Goal: Communication & Community: Answer question/provide support

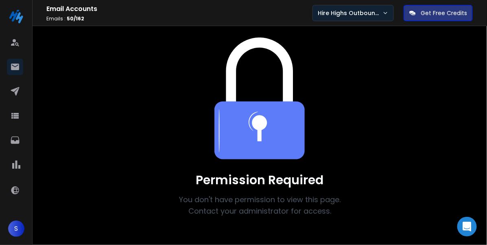
click at [355, 12] on p "Hire Highs Outbound Engine" at bounding box center [350, 13] width 65 height 8
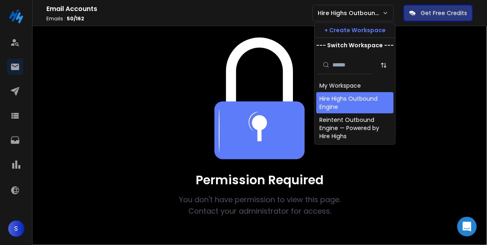
click at [345, 103] on div "Hire Highs Outbound Engine" at bounding box center [355, 102] width 71 height 16
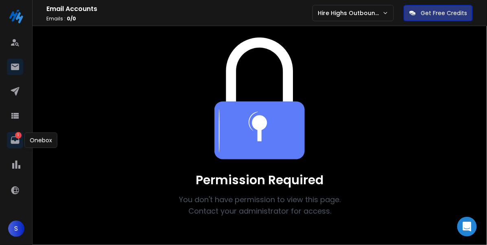
click at [18, 138] on p "1" at bounding box center [18, 135] width 7 height 7
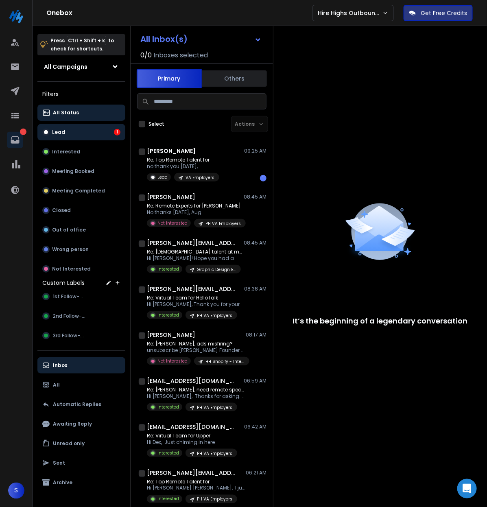
click at [75, 132] on button "Lead 1" at bounding box center [81, 132] width 88 height 16
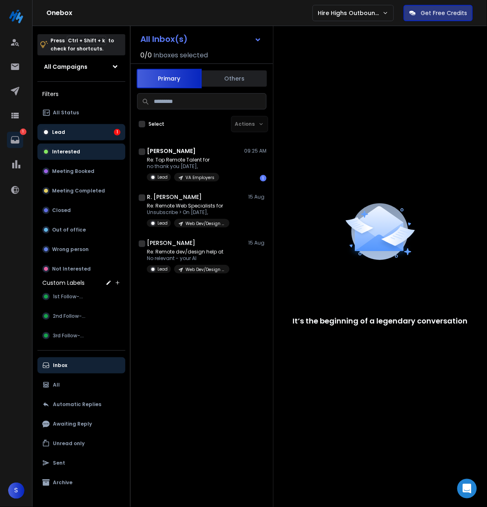
click at [69, 151] on p "Interested" at bounding box center [66, 152] width 28 height 7
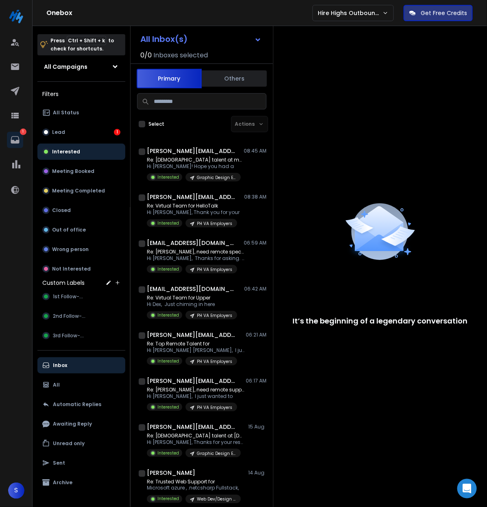
click at [70, 151] on p "Interested" at bounding box center [66, 152] width 28 height 7
click at [86, 132] on button "Lead 1" at bounding box center [81, 132] width 88 height 16
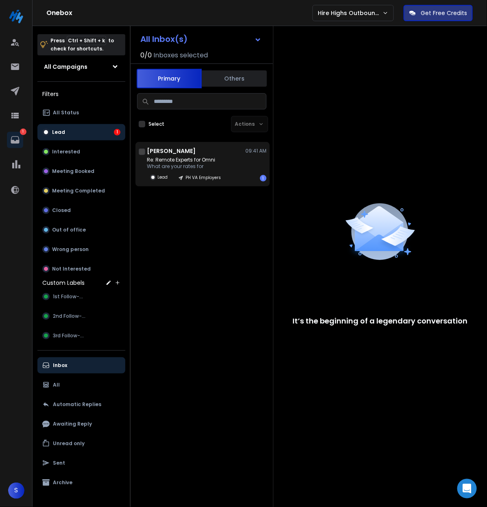
click at [192, 159] on p "Re: Remote Experts for Omni" at bounding box center [186, 160] width 79 height 7
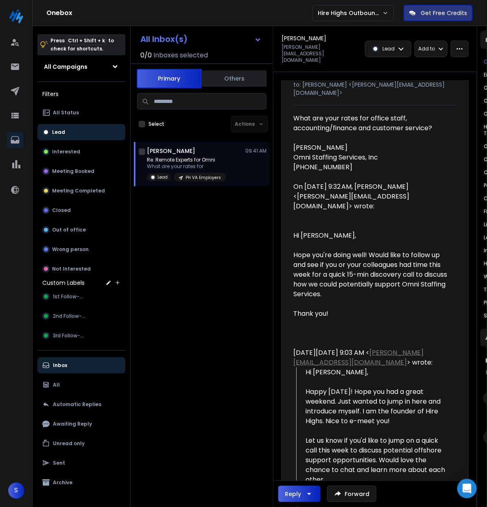
scroll to position [51, 0]
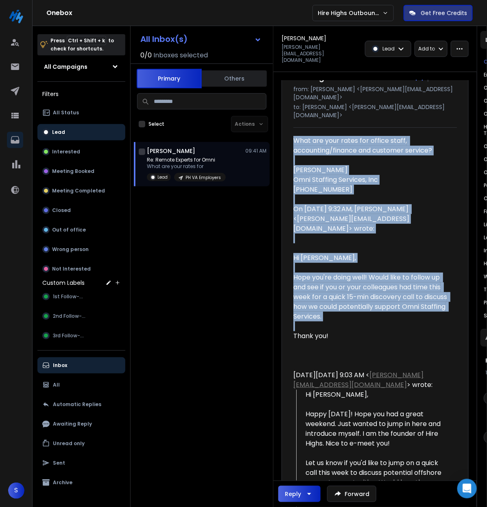
drag, startPoint x: 293, startPoint y: 125, endPoint x: 384, endPoint y: 303, distance: 200.5
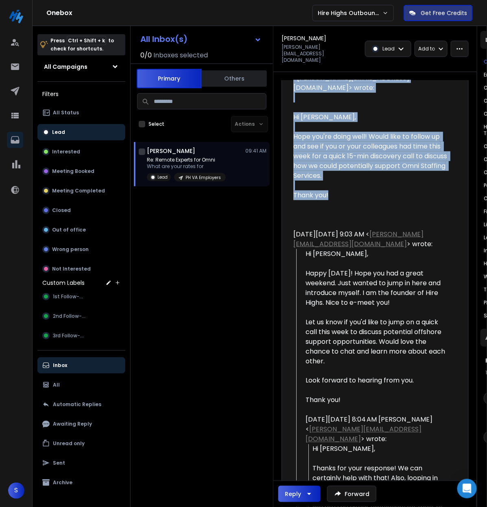
scroll to position [204, 0]
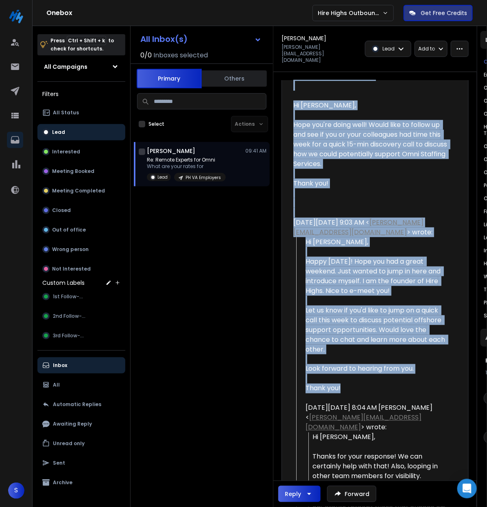
click at [378, 244] on div "Thank you!" at bounding box center [378, 389] width 145 height 10
copy div "What are your rates for office staff, accounting/finance and customer service? …"
click at [61, 134] on p "Lead" at bounding box center [58, 132] width 13 height 7
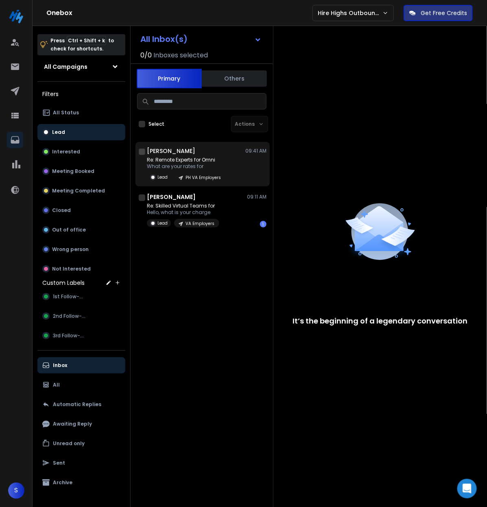
click at [176, 158] on p "Re: Remote Experts for Omni" at bounding box center [186, 160] width 79 height 7
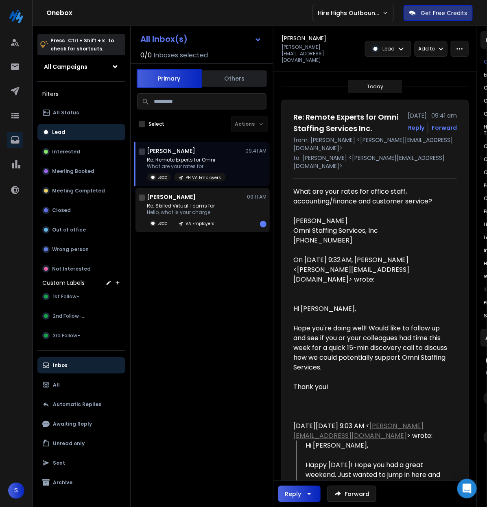
click at [195, 210] on p "Hello, what is your charge" at bounding box center [183, 212] width 72 height 7
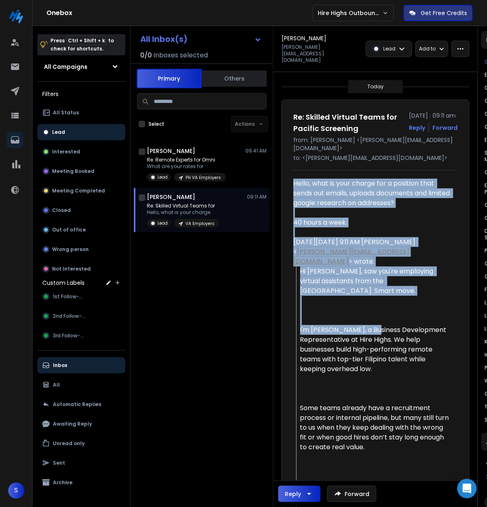
drag, startPoint x: 294, startPoint y: 172, endPoint x: 374, endPoint y: 318, distance: 166.4
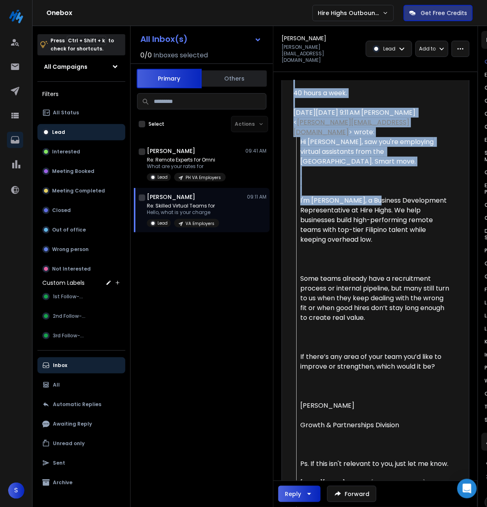
scroll to position [153, 0]
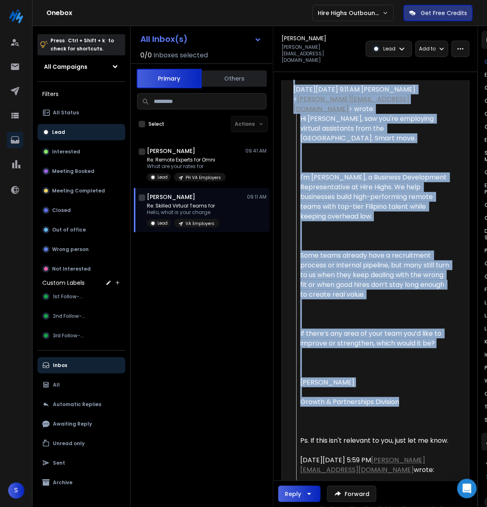
click at [404, 244] on blockquote "Hi Dan, saw you're employing virtual assistants from the Philippines. Smart mov…" at bounding box center [373, 436] width 155 height 645
copy div "Hello, what is your charge for a position that sends out emails, uploads docume…"
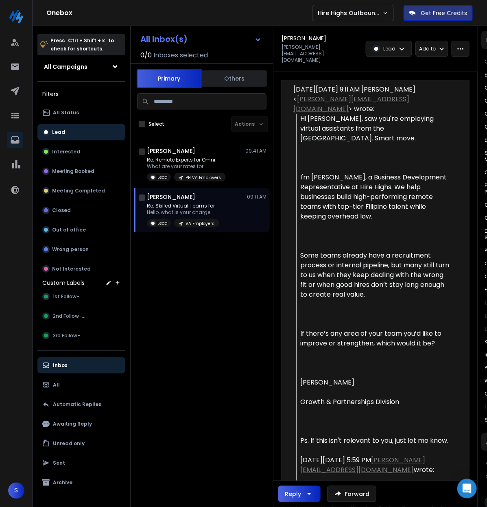
drag, startPoint x: 194, startPoint y: 204, endPoint x: 206, endPoint y: 213, distance: 14.6
click at [194, 204] on p "Re: Skilled Virtual Teams for" at bounding box center [183, 206] width 72 height 7
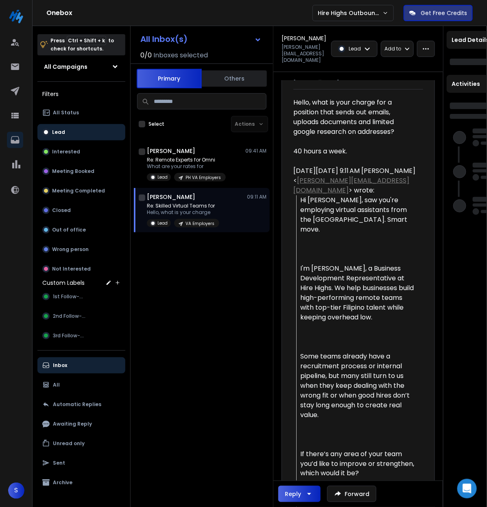
scroll to position [0, 0]
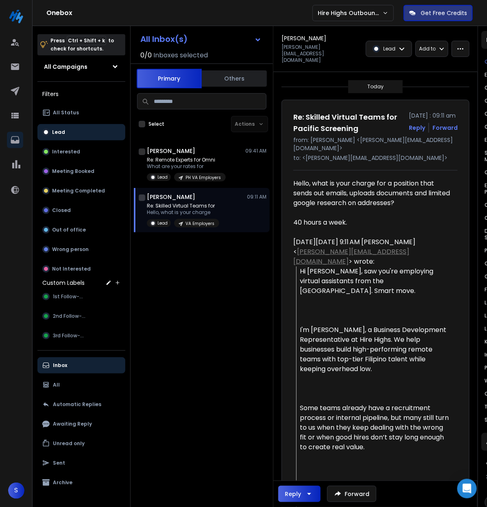
click at [316, 244] on button "Reply" at bounding box center [300, 494] width 42 height 16
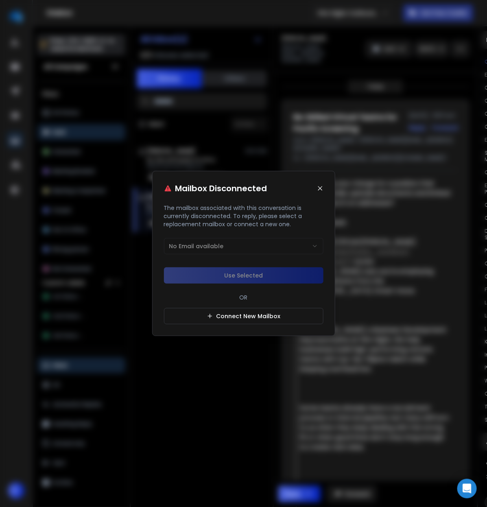
click at [319, 188] on icon at bounding box center [320, 188] width 7 height 7
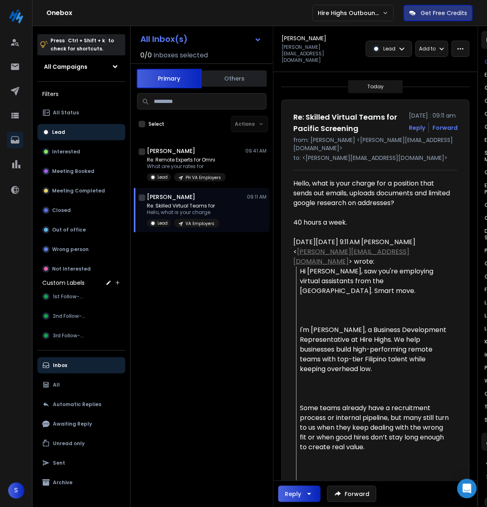
click at [216, 244] on div "All Inbox(s) 0 / 0 Inboxes selected Primary Others Select Actions Corbin Moberg…" at bounding box center [202, 279] width 143 height 507
click at [15, 20] on img at bounding box center [16, 16] width 16 height 16
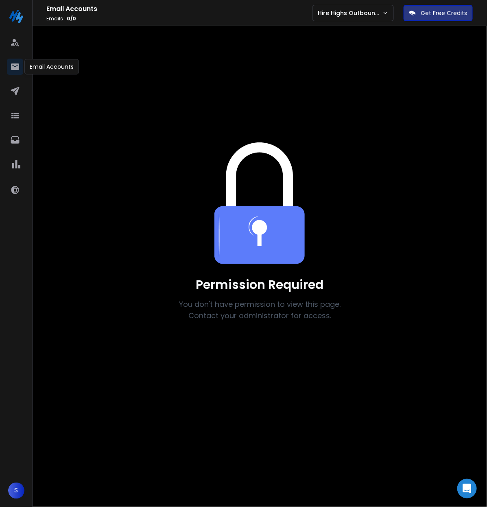
click at [15, 63] on icon at bounding box center [15, 67] width 10 height 10
click at [350, 9] on p "Hire Highs Outbound Engine" at bounding box center [350, 13] width 65 height 8
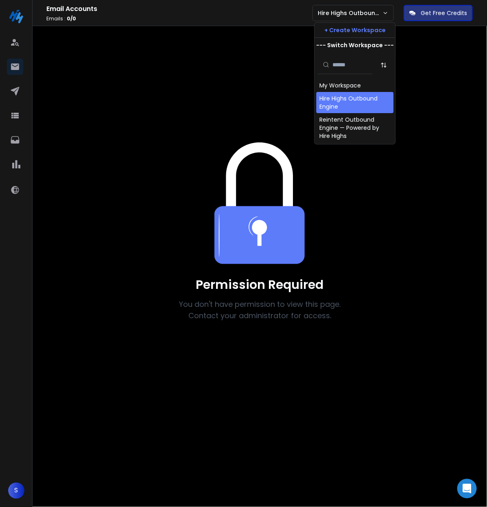
click at [351, 99] on div "Hire Highs Outbound Engine" at bounding box center [355, 102] width 71 height 16
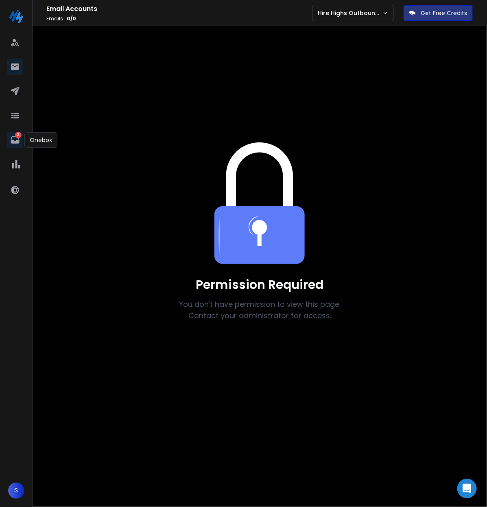
click at [13, 136] on icon at bounding box center [15, 140] width 10 height 10
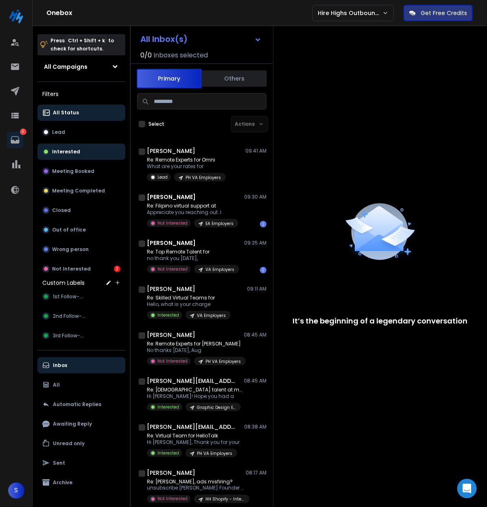
click at [72, 149] on p "Interested" at bounding box center [66, 152] width 28 height 7
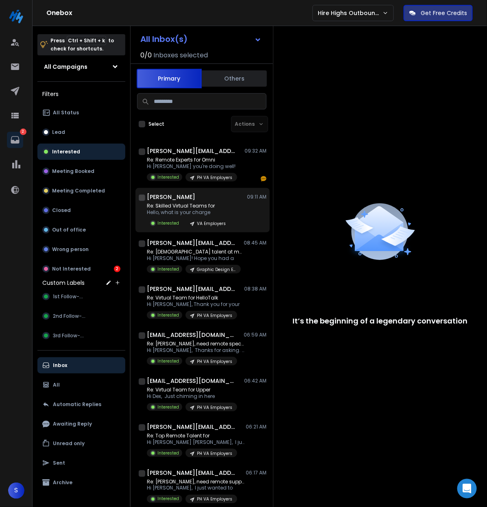
click at [193, 203] on p "Re: Skilled Virtual Teams for" at bounding box center [189, 206] width 84 height 7
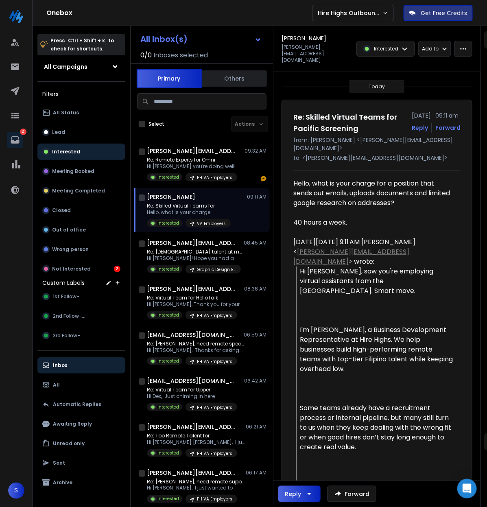
click at [314, 496] on icon "button" at bounding box center [310, 494] width 10 height 10
click at [313, 471] on p "Reply All" at bounding box center [303, 474] width 23 height 8
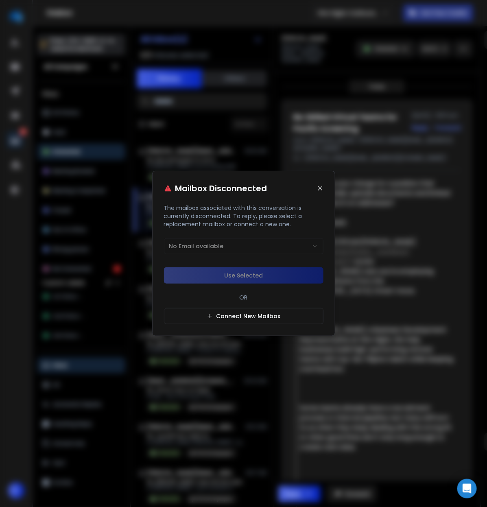
click at [320, 184] on div "Mailbox Disconnected" at bounding box center [244, 188] width 160 height 11
click at [320, 186] on icon at bounding box center [320, 188] width 7 height 7
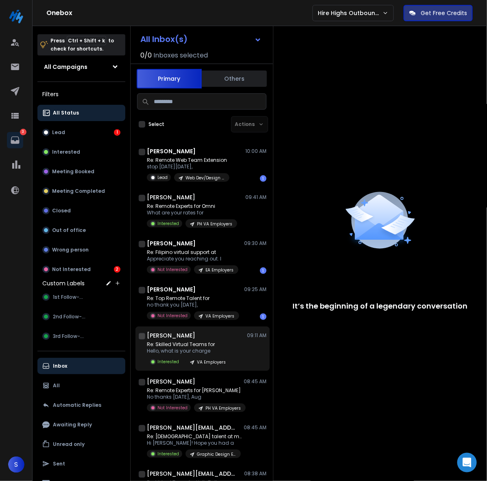
click at [196, 345] on p "Re: Skilled Virtual Teams for" at bounding box center [189, 344] width 84 height 7
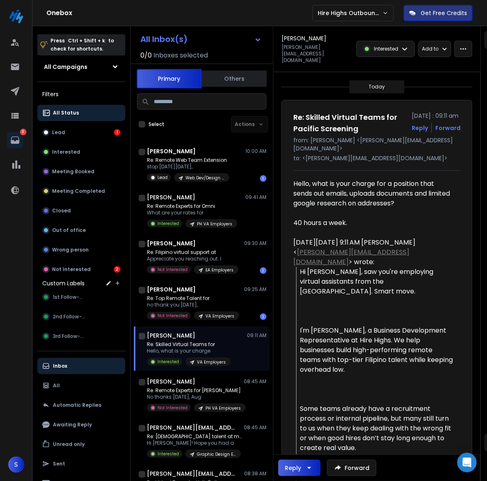
click at [309, 468] on icon "button" at bounding box center [310, 468] width 10 height 10
click at [310, 448] on p "Reply All" at bounding box center [303, 446] width 23 height 8
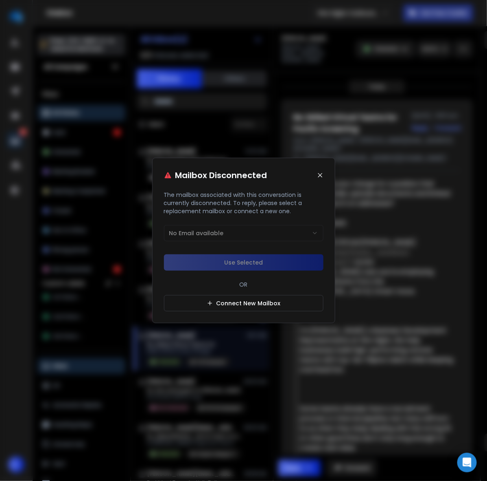
click at [318, 175] on icon at bounding box center [320, 175] width 7 height 7
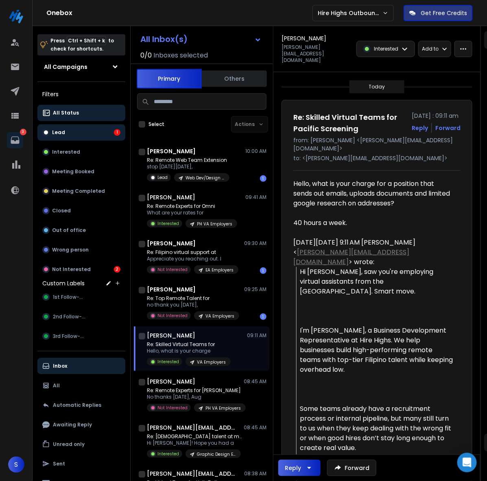
click at [58, 129] on p "Lead" at bounding box center [58, 132] width 13 height 7
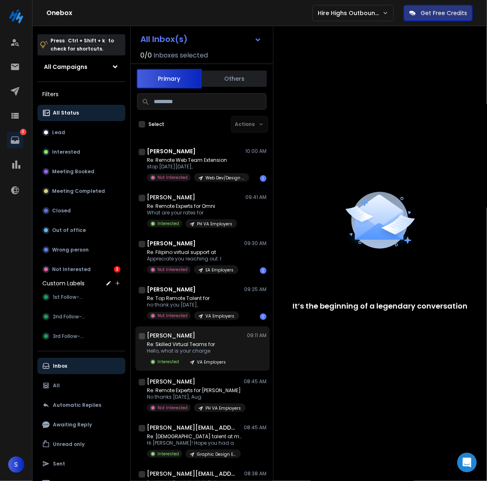
click at [193, 341] on p "Re: Skilled Virtual Teams for" at bounding box center [189, 344] width 84 height 7
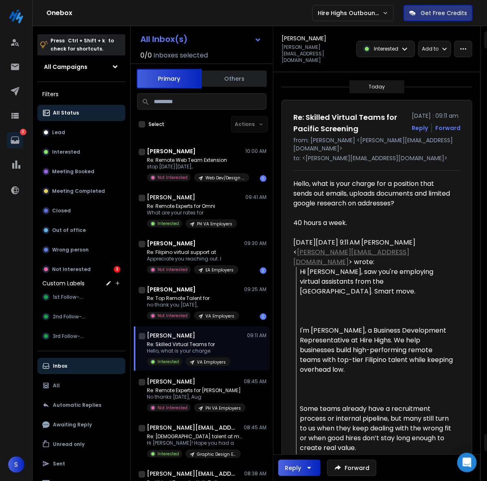
click at [310, 465] on icon "button" at bounding box center [310, 468] width 10 height 10
click at [309, 446] on p "Reply All" at bounding box center [303, 446] width 23 height 8
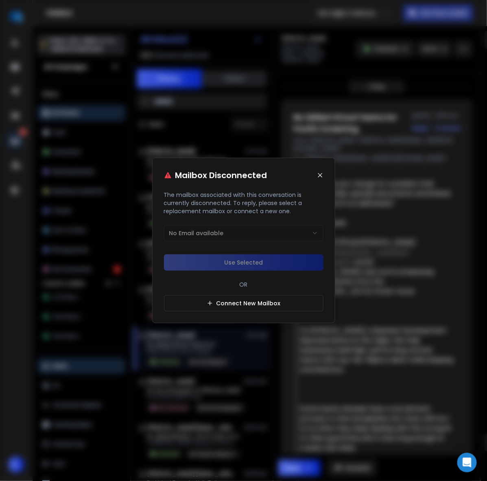
click at [318, 174] on icon at bounding box center [320, 175] width 7 height 7
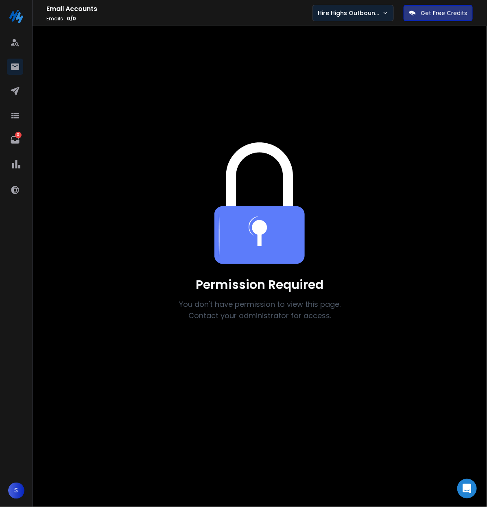
click at [388, 11] on icon "button" at bounding box center [386, 13] width 6 height 8
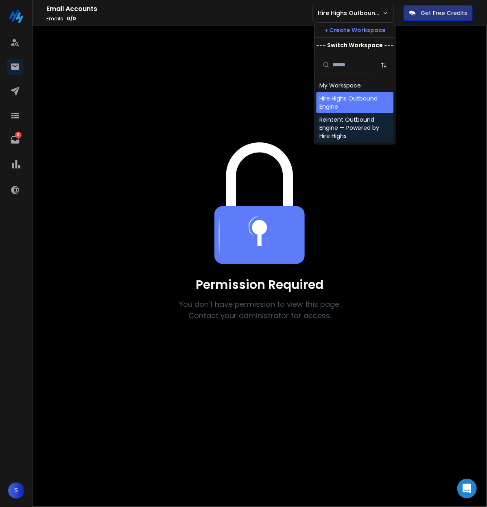
click at [356, 125] on div "Reintent Outbound Engine — Powered by Hire Highs" at bounding box center [355, 128] width 71 height 24
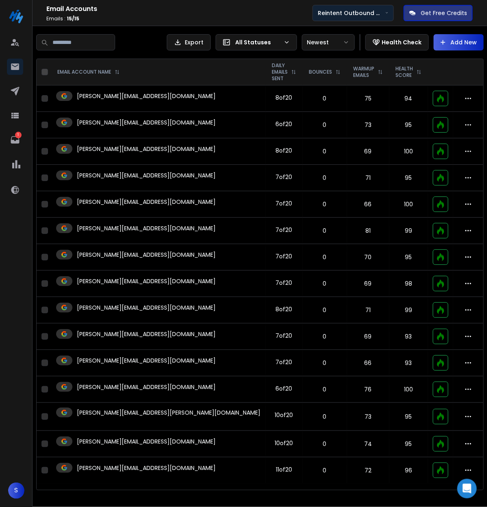
click at [384, 13] on p "Reintent Outbound Engine — Powered by Hire Highs" at bounding box center [352, 13] width 68 height 8
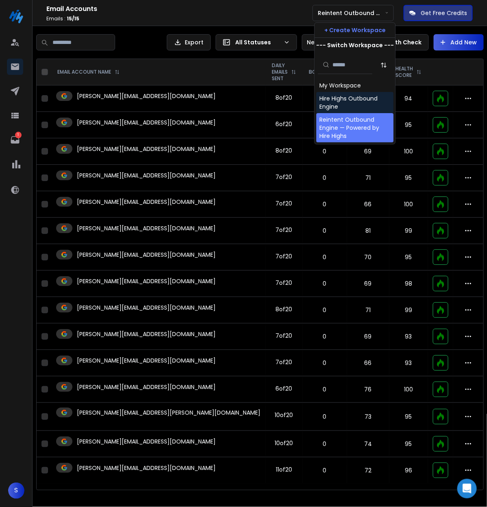
click at [342, 101] on div "Hire Highs Outbound Engine" at bounding box center [355, 102] width 71 height 16
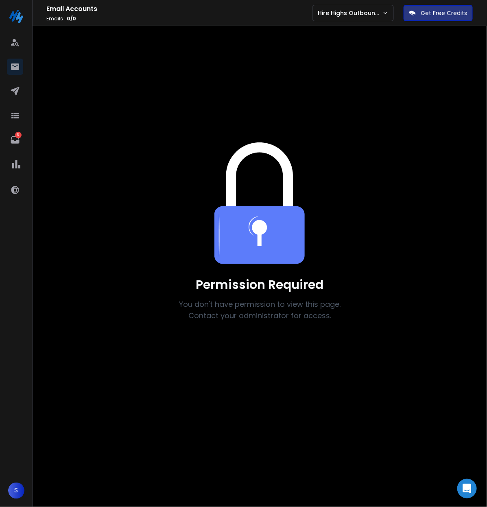
click at [413, 77] on div "Permission Required You don't have permission to view this page. Contact your a…" at bounding box center [260, 237] width 429 height 406
